Goal: Task Accomplishment & Management: Complete application form

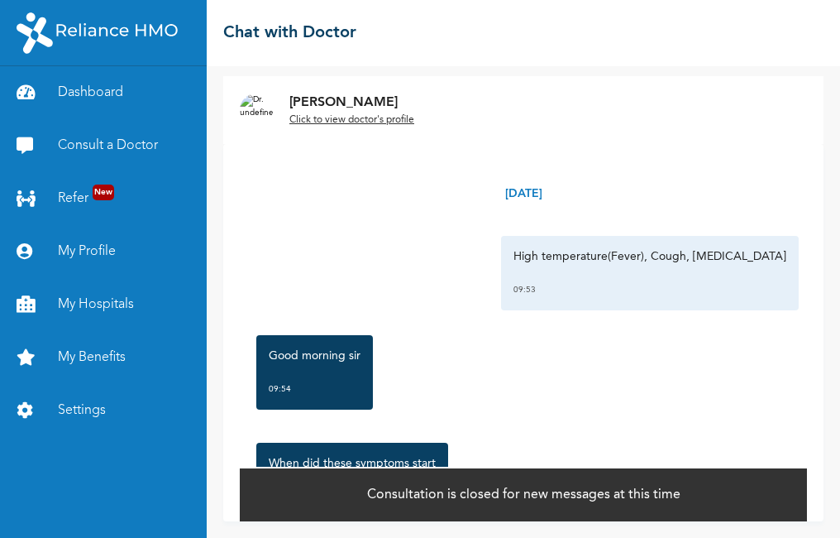
scroll to position [361, 0]
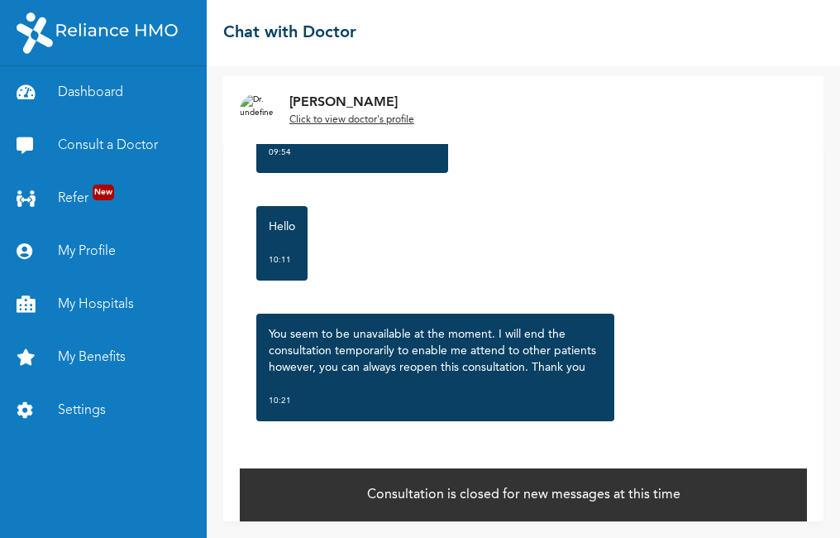
click at [694, 265] on div "Hello 10:11" at bounding box center [523, 243] width 551 height 91
click at [132, 145] on link "Consult a Doctor" at bounding box center [103, 145] width 207 height 53
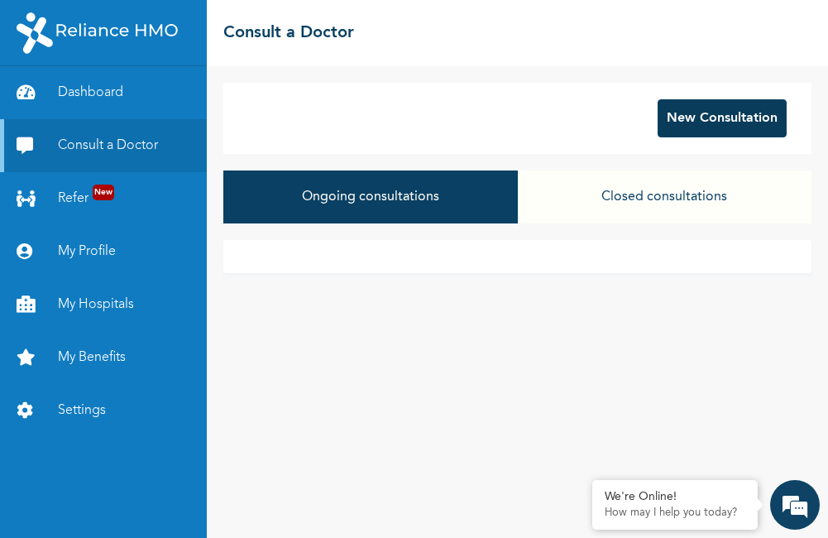
click at [745, 123] on button "New Consultation" at bounding box center [721, 118] width 129 height 38
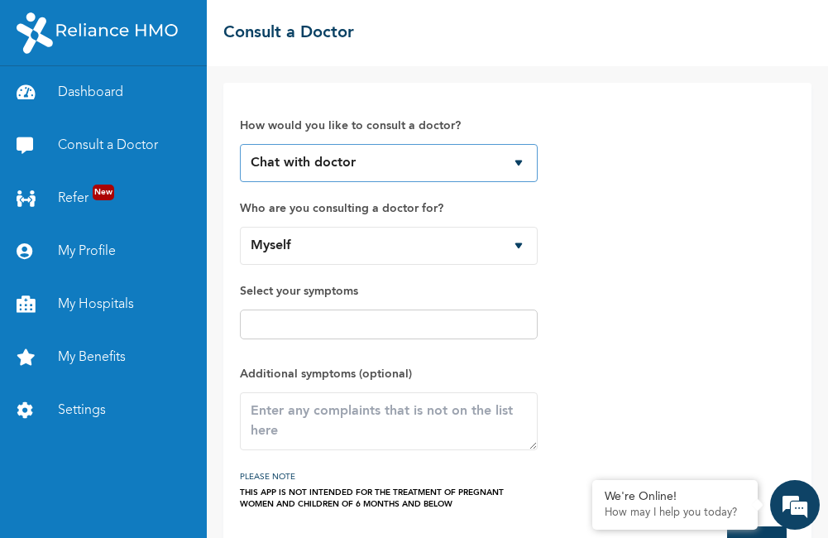
drag, startPoint x: 503, startPoint y: 166, endPoint x: 523, endPoint y: 165, distance: 19.9
click at [503, 166] on select "Chat with doctor Phone Call" at bounding box center [389, 163] width 298 height 38
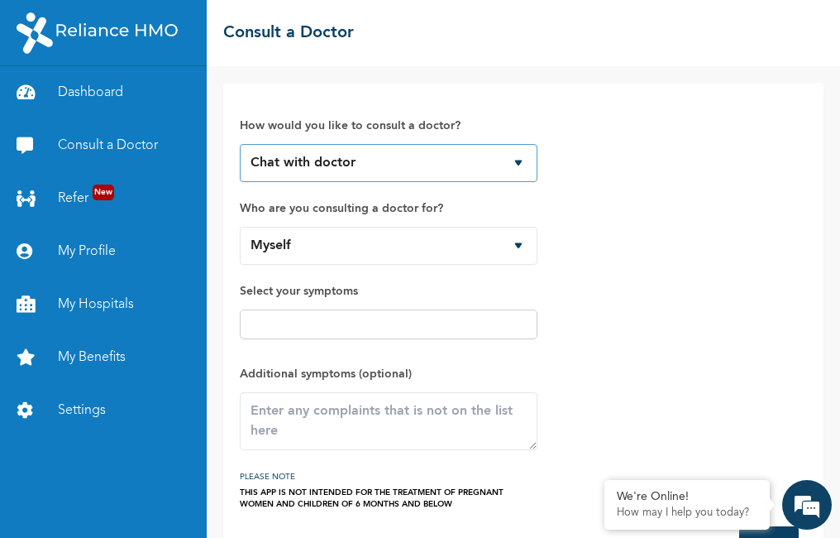
click at [517, 164] on select "Chat with doctor Phone Call" at bounding box center [389, 163] width 298 height 38
click at [739, 224] on div "How would you like to consult a doctor? Chat with doctor Phone Call Who are you…" at bounding box center [523, 304] width 567 height 410
click at [343, 327] on input "text" at bounding box center [389, 324] width 288 height 20
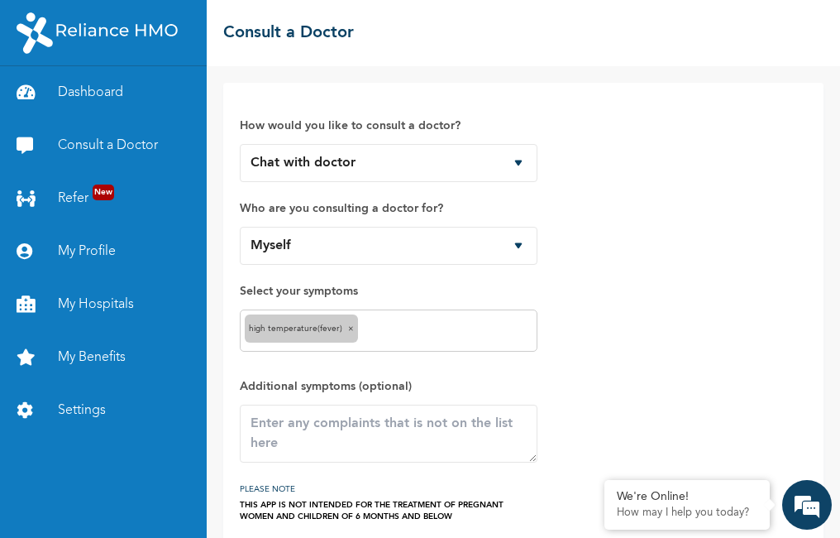
click at [468, 332] on input "text" at bounding box center [447, 331] width 170 height 20
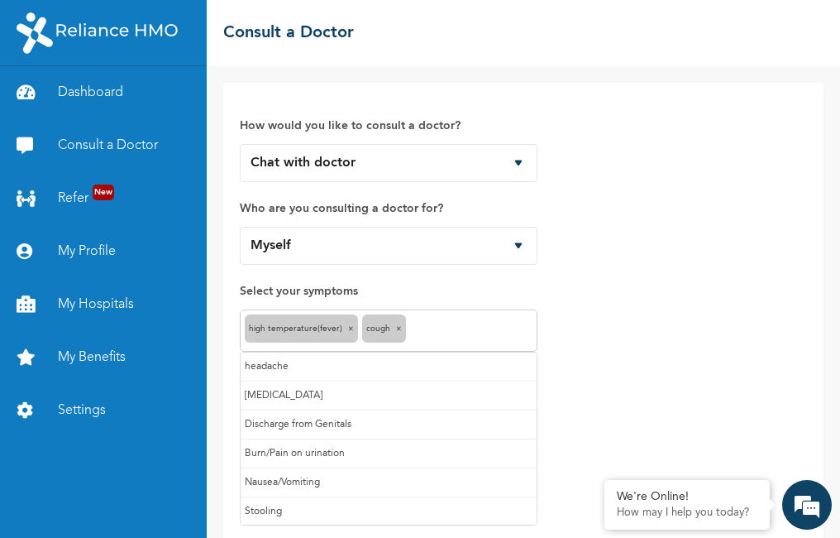
click at [462, 332] on input "text" at bounding box center [471, 331] width 122 height 20
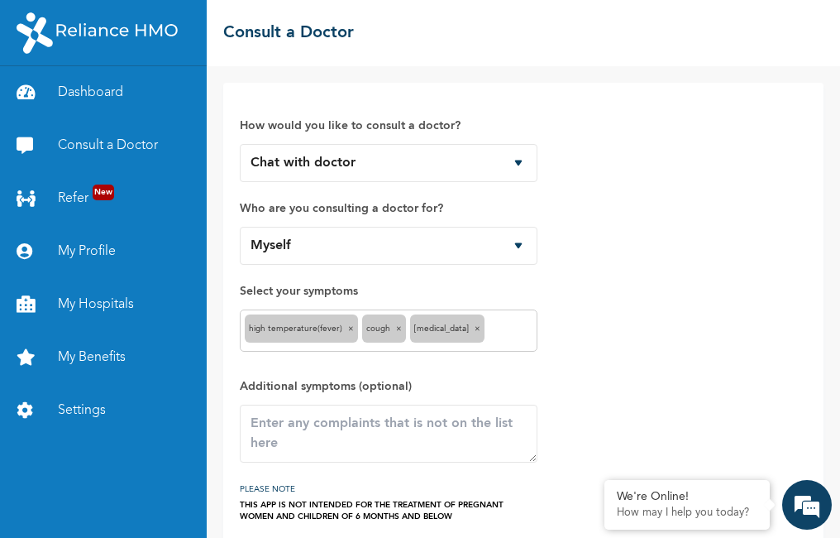
scroll to position [70, 0]
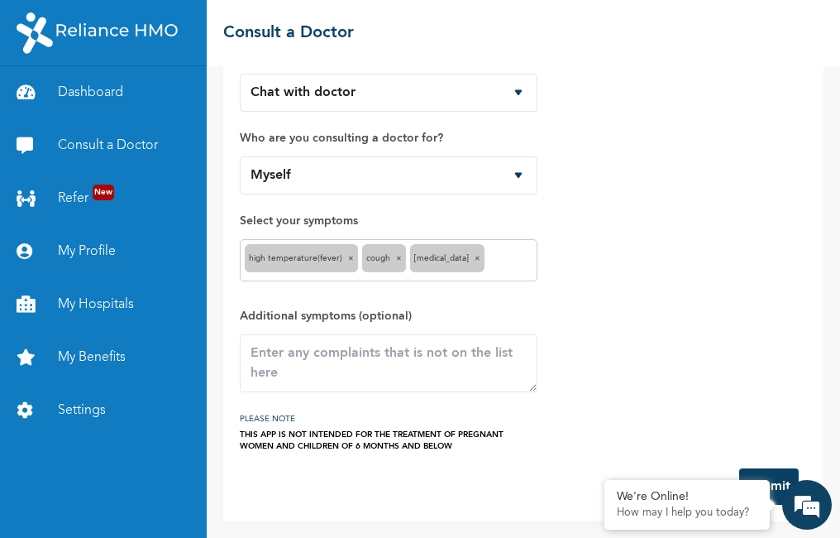
click at [509, 329] on span "Additional symptoms (optional)" at bounding box center [389, 349] width 298 height 86
click at [775, 485] on button "Submit" at bounding box center [769, 486] width 60 height 36
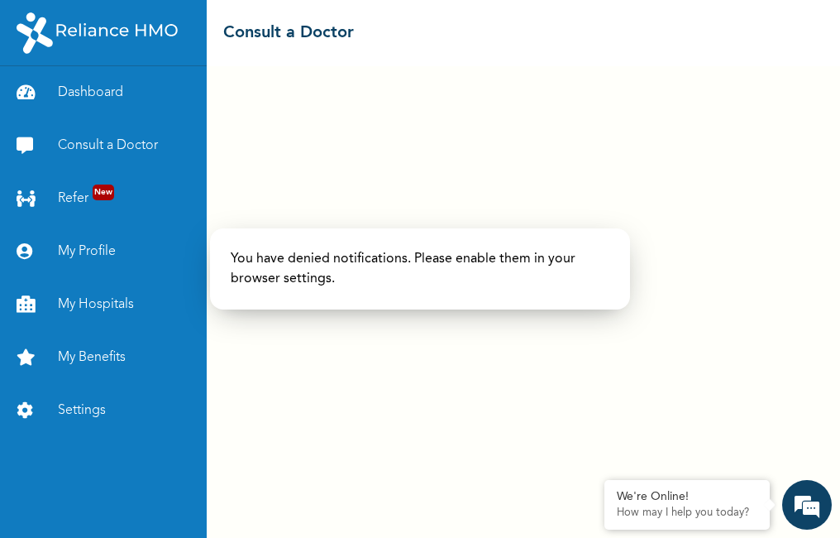
click at [455, 258] on p "You have denied notifications. Please enable them in your browser settings." at bounding box center [420, 269] width 379 height 40
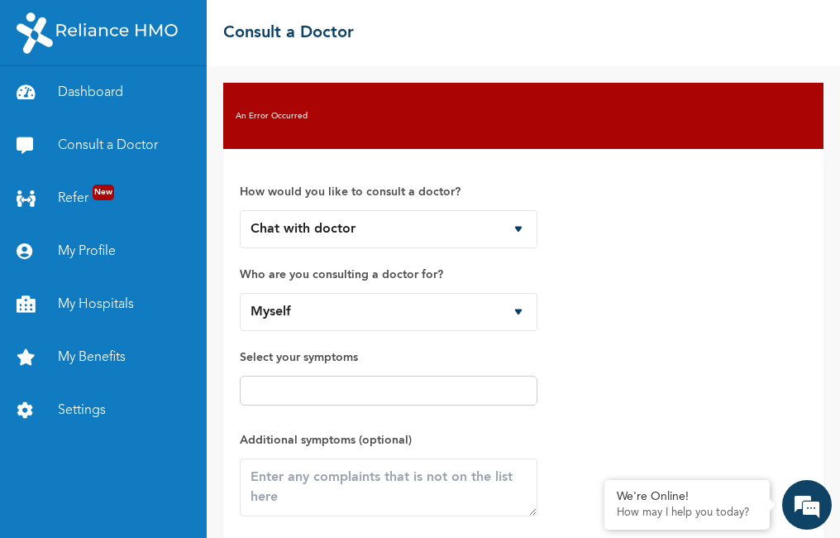
click at [629, 189] on div "How would you like to consult a doctor? Chat with doctor Phone Call Who are you…" at bounding box center [523, 370] width 567 height 410
click at [715, 495] on div "We're Online!" at bounding box center [687, 497] width 141 height 14
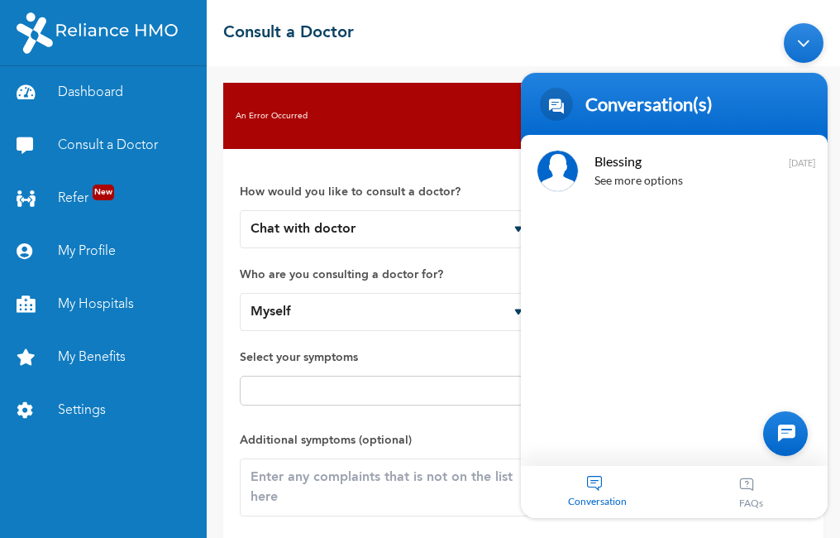
click at [700, 38] on body "Conversation(s) We're online! Blessing See more options [DATE] Conversation FAQs" at bounding box center [674, 269] width 323 height 511
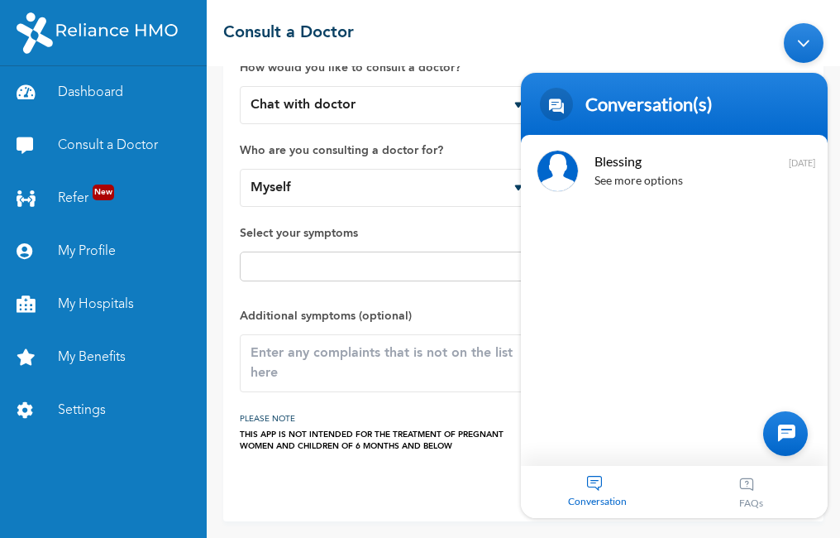
click at [525, 44] on body "Conversation(s) We're online! Blessing See more options [DATE] Conversation FAQs" at bounding box center [674, 269] width 323 height 511
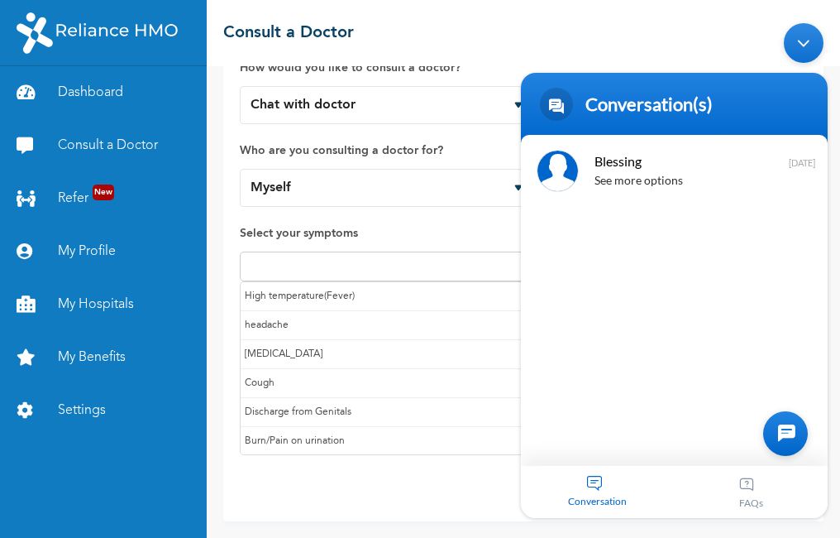
click at [351, 269] on input "text" at bounding box center [389, 266] width 288 height 20
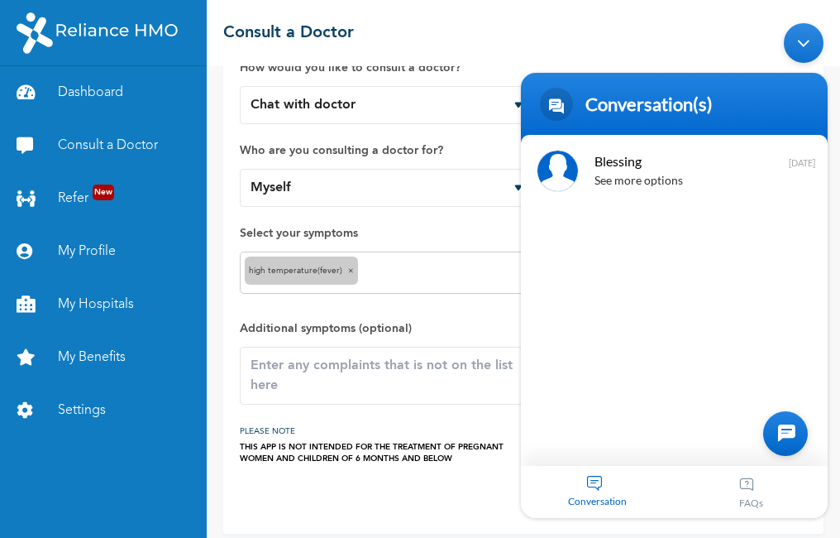
click at [433, 266] on input "text" at bounding box center [447, 273] width 170 height 20
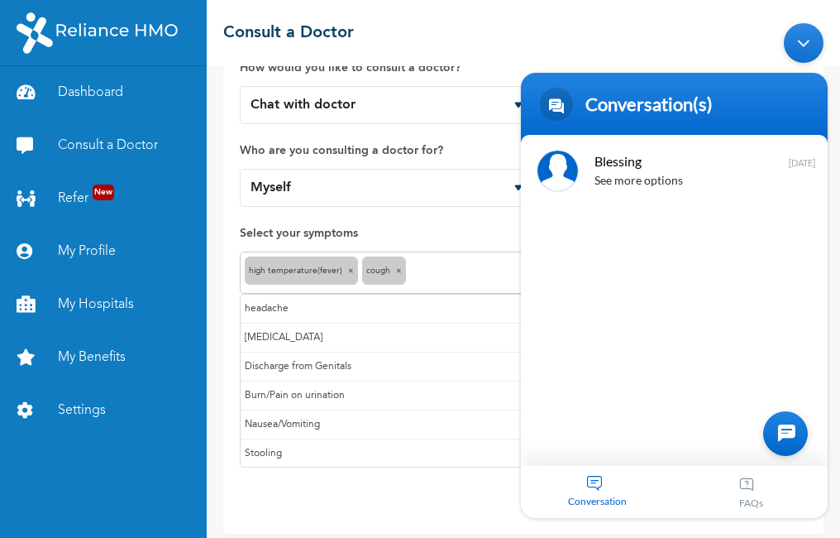
click at [452, 271] on input "text" at bounding box center [471, 273] width 122 height 20
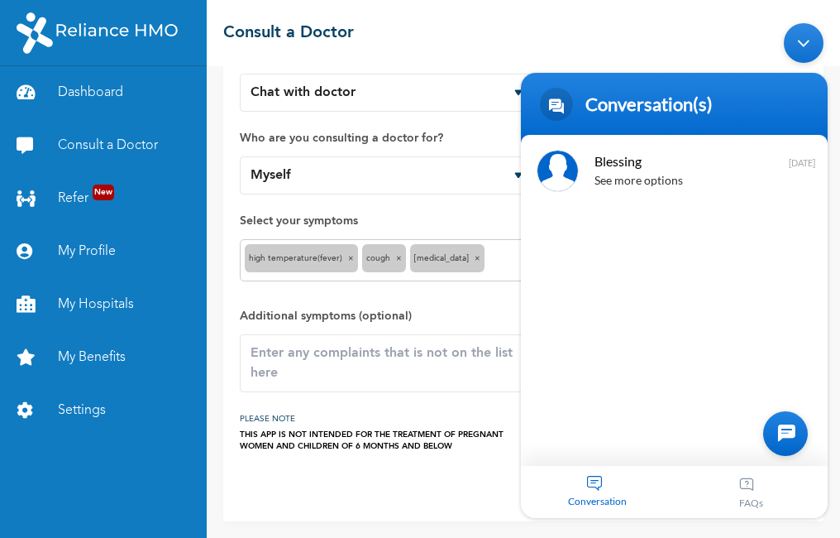
click at [800, 39] on div "Minimize live chat window" at bounding box center [804, 42] width 40 height 40
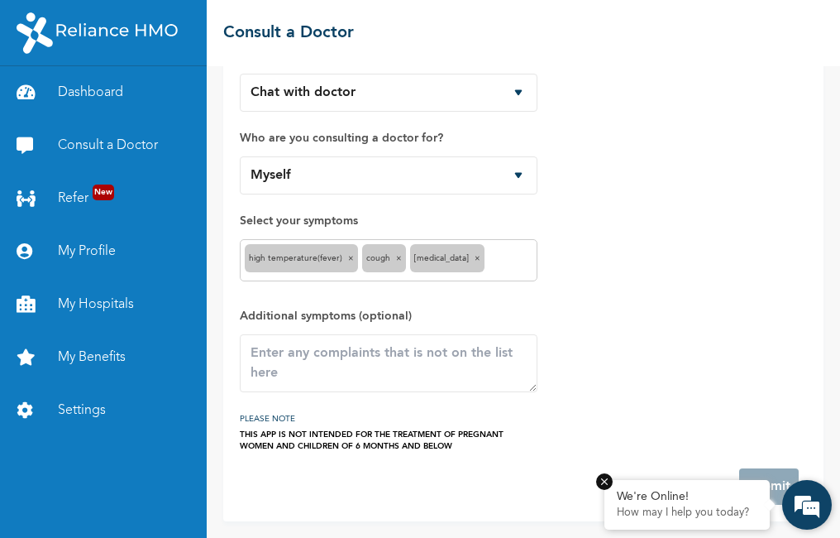
click at [604, 480] on em at bounding box center [604, 481] width 17 height 17
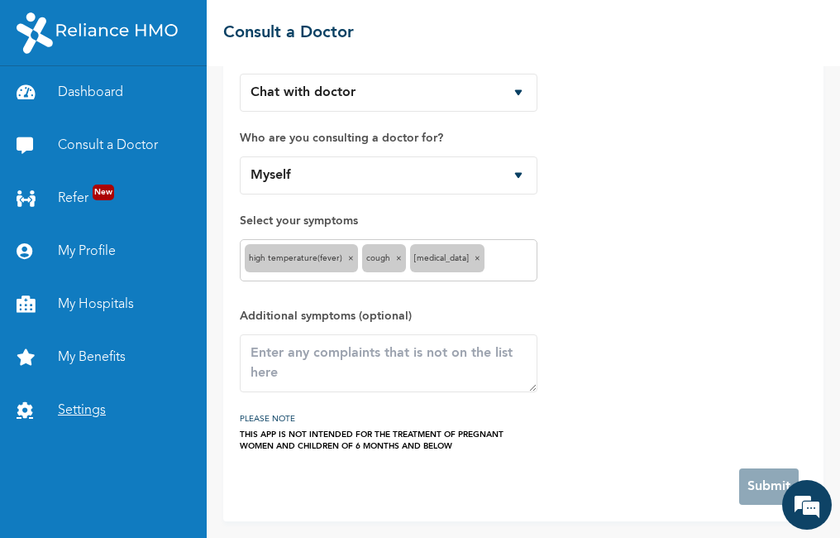
click at [88, 409] on link "Settings" at bounding box center [103, 410] width 207 height 53
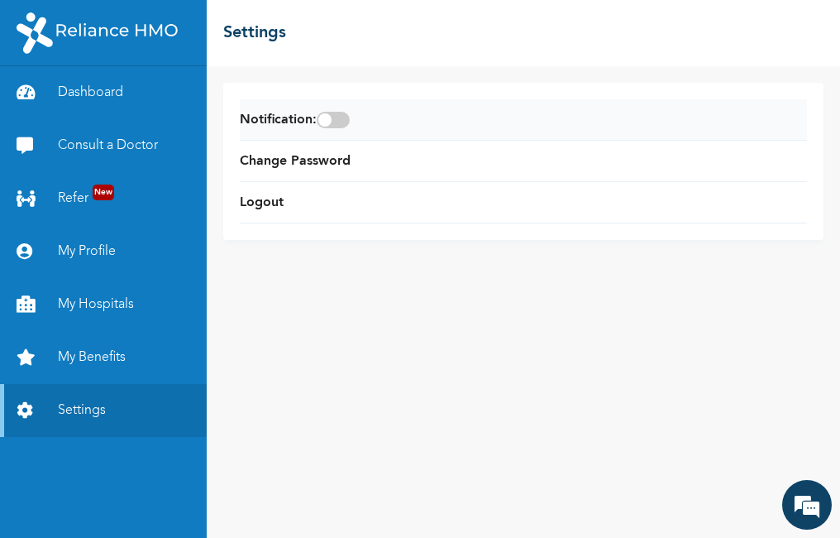
click at [347, 123] on span at bounding box center [333, 120] width 33 height 17
click at [0, 0] on input "checkbox" at bounding box center [0, 0] width 0 height 0
click at [96, 247] on link "My Profile" at bounding box center [103, 251] width 207 height 53
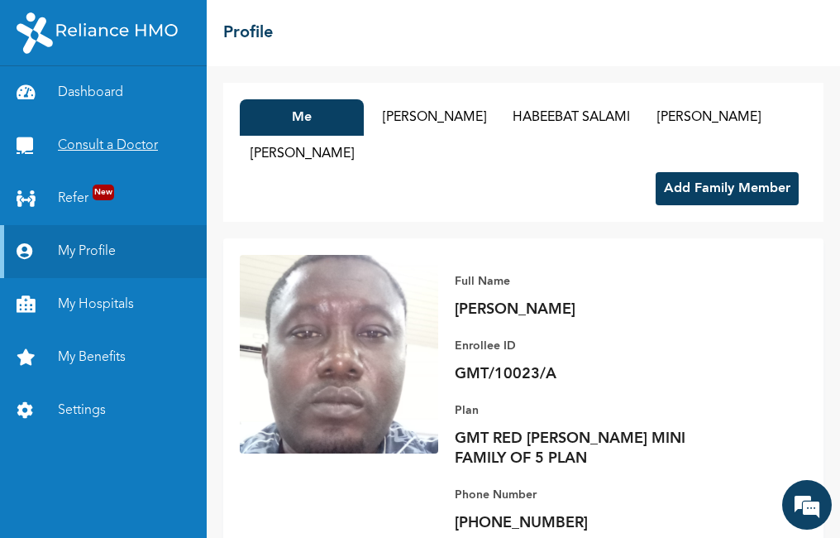
click at [115, 146] on link "Consult a Doctor" at bounding box center [103, 145] width 207 height 53
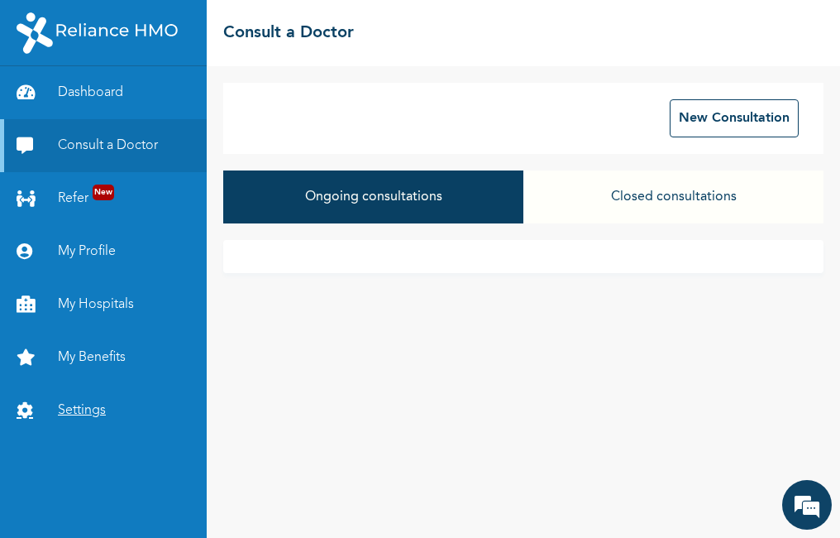
click at [77, 411] on link "Settings" at bounding box center [103, 410] width 207 height 53
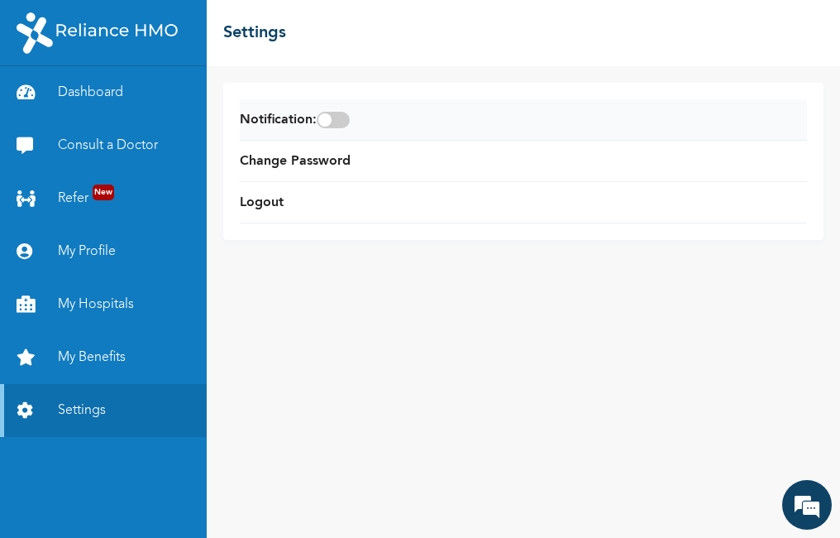
click at [344, 123] on span at bounding box center [333, 120] width 33 height 17
click at [0, 0] on input "checkbox" at bounding box center [0, 0] width 0 height 0
click at [466, 383] on div "Notification : Change Password Logout" at bounding box center [523, 301] width 633 height 471
click at [113, 141] on link "Consult a Doctor" at bounding box center [103, 145] width 207 height 53
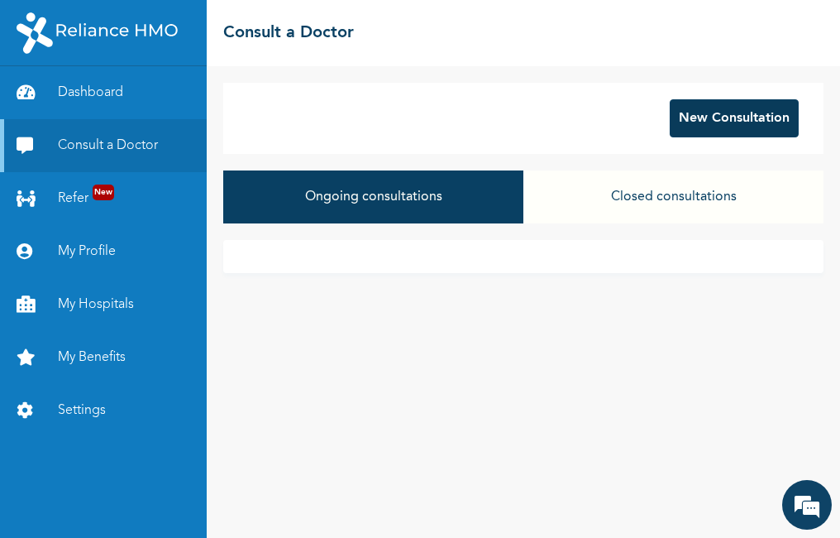
click at [739, 122] on button "New Consultation" at bounding box center [734, 118] width 129 height 38
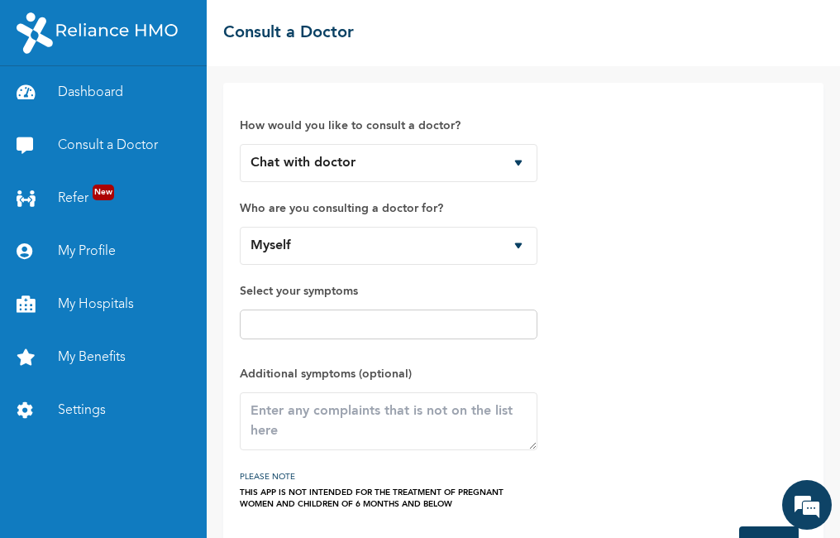
click at [319, 323] on input "text" at bounding box center [389, 324] width 288 height 20
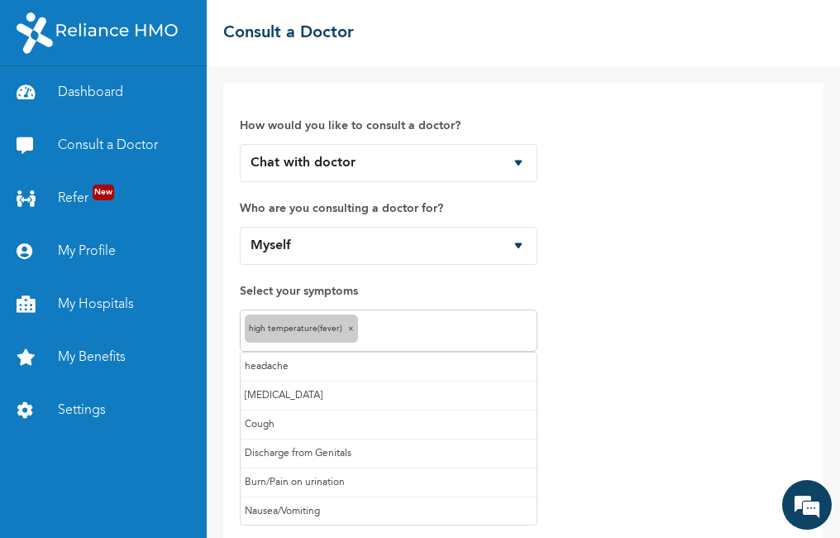
click at [423, 332] on input "text" at bounding box center [447, 331] width 170 height 20
click at [437, 331] on input "text" at bounding box center [471, 331] width 122 height 20
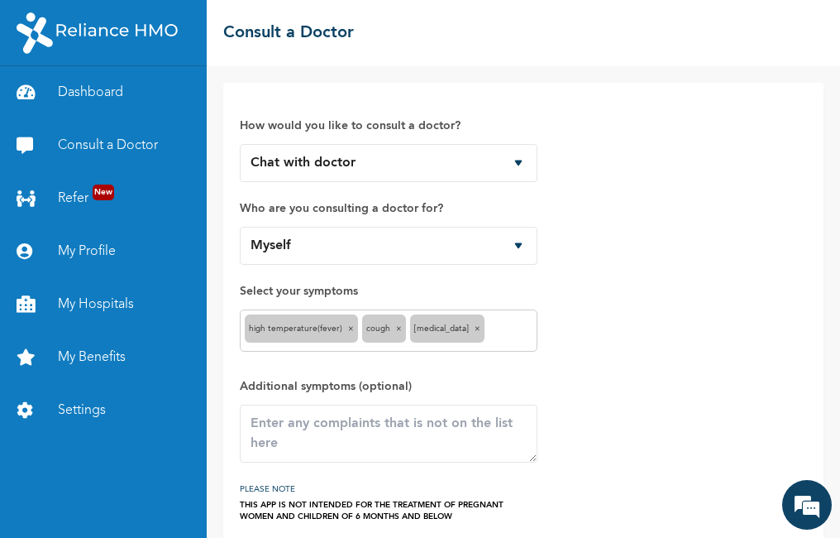
scroll to position [70, 0]
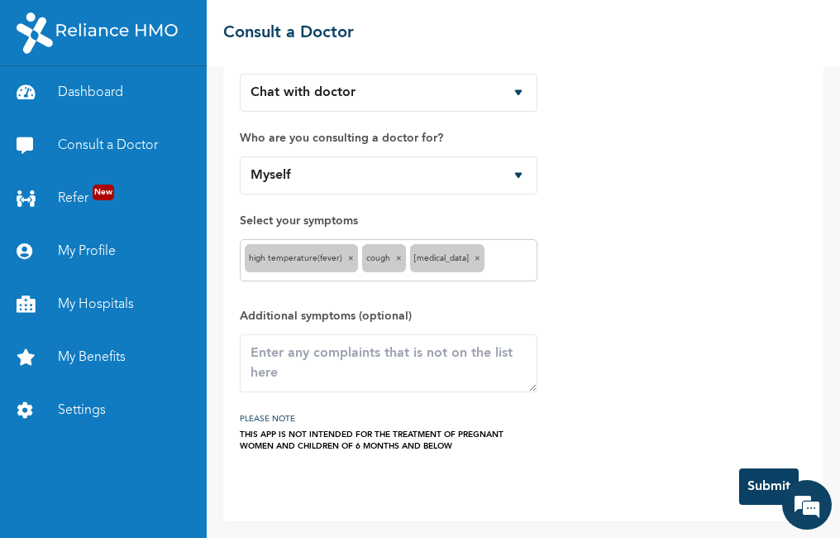
click at [743, 487] on button "Submit" at bounding box center [769, 486] width 60 height 36
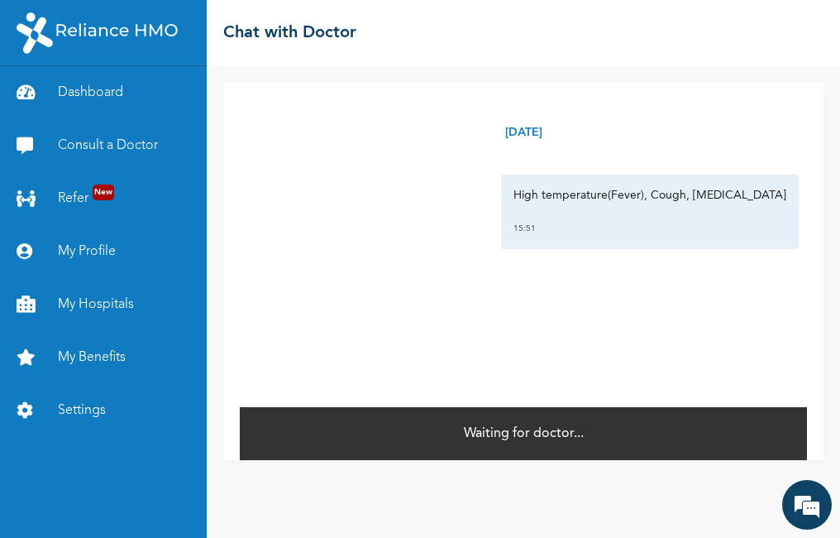
click at [690, 433] on div "Waiting for doctor..." at bounding box center [523, 432] width 567 height 55
